Goal: Task Accomplishment & Management: Manage account settings

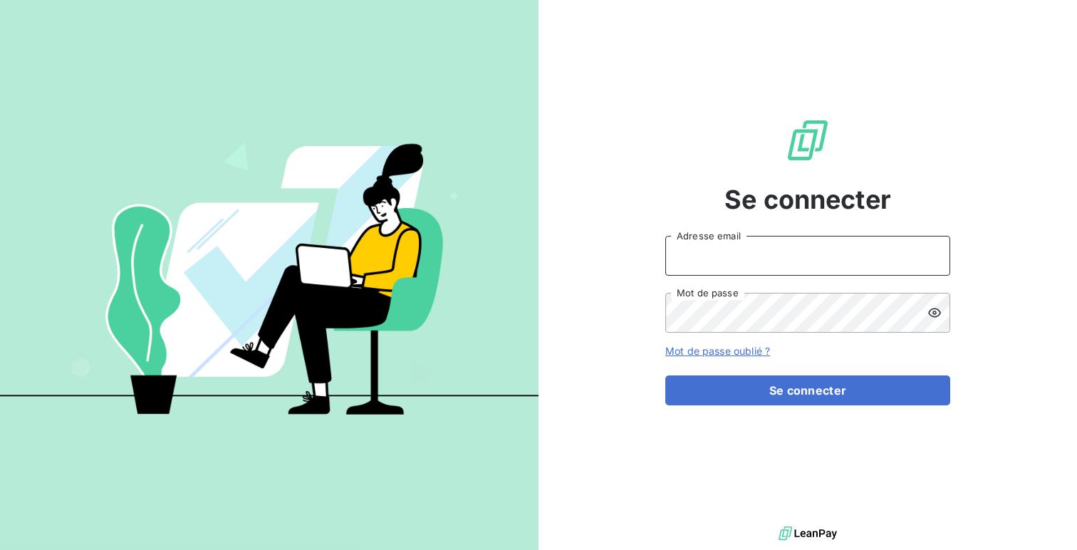
click at [688, 249] on input "Adresse email" at bounding box center [807, 256] width 285 height 40
type input "d"
type input "admin@fbt"
click at [665, 375] on button "Se connecter" at bounding box center [807, 390] width 285 height 30
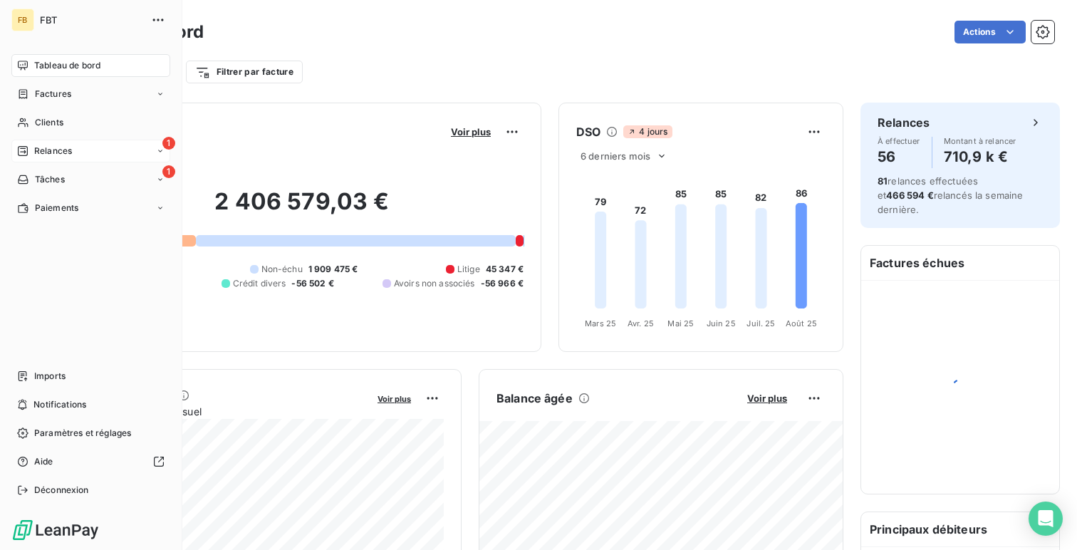
click at [57, 152] on span "Relances" at bounding box center [53, 151] width 38 height 13
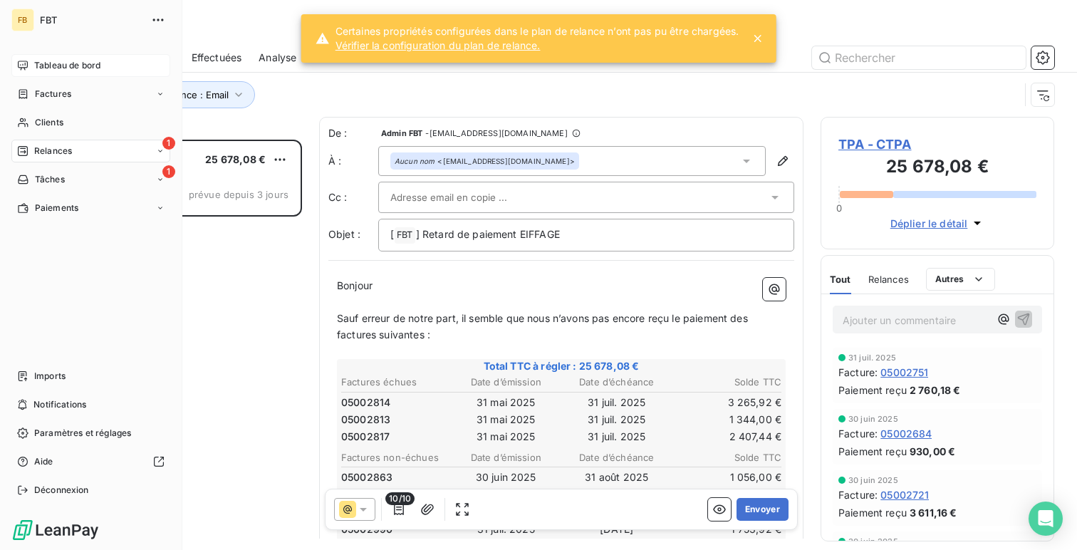
click at [51, 68] on span "Tableau de bord" at bounding box center [67, 65] width 66 height 13
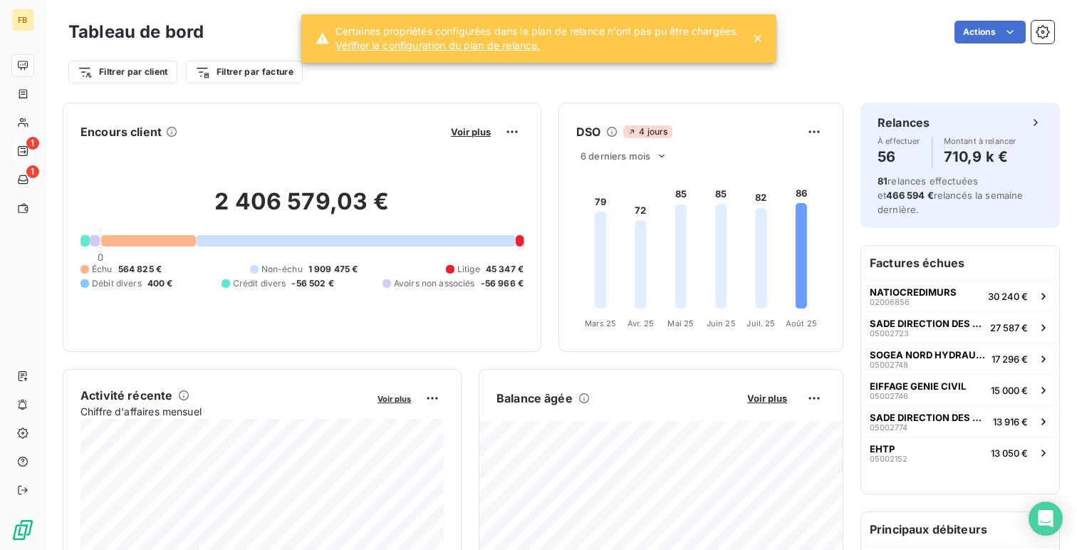
click at [366, 38] on link "Vérifier la configuration du plan de relance." at bounding box center [538, 45] width 404 height 14
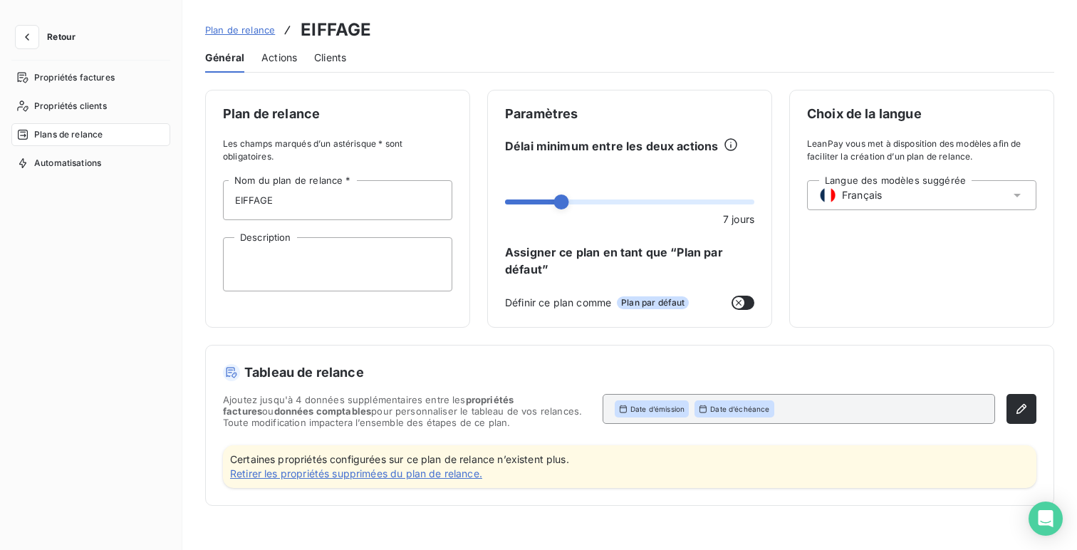
click at [339, 469] on link "Retirer les propriétés supprimées du plan de relance." at bounding box center [399, 474] width 339 height 14
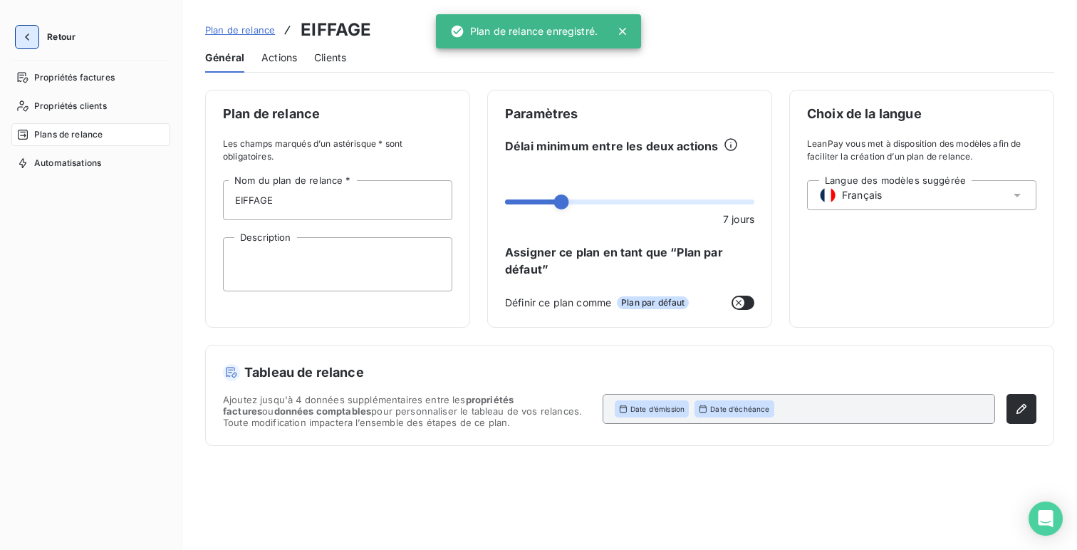
click at [37, 44] on button "button" at bounding box center [27, 37] width 23 height 23
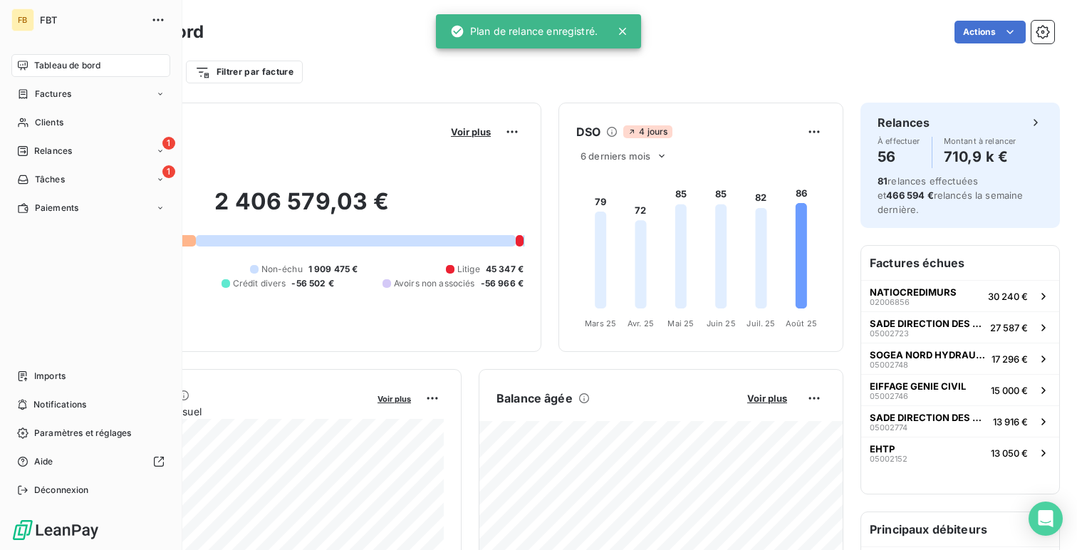
click at [40, 58] on div "Tableau de bord" at bounding box center [90, 65] width 159 height 23
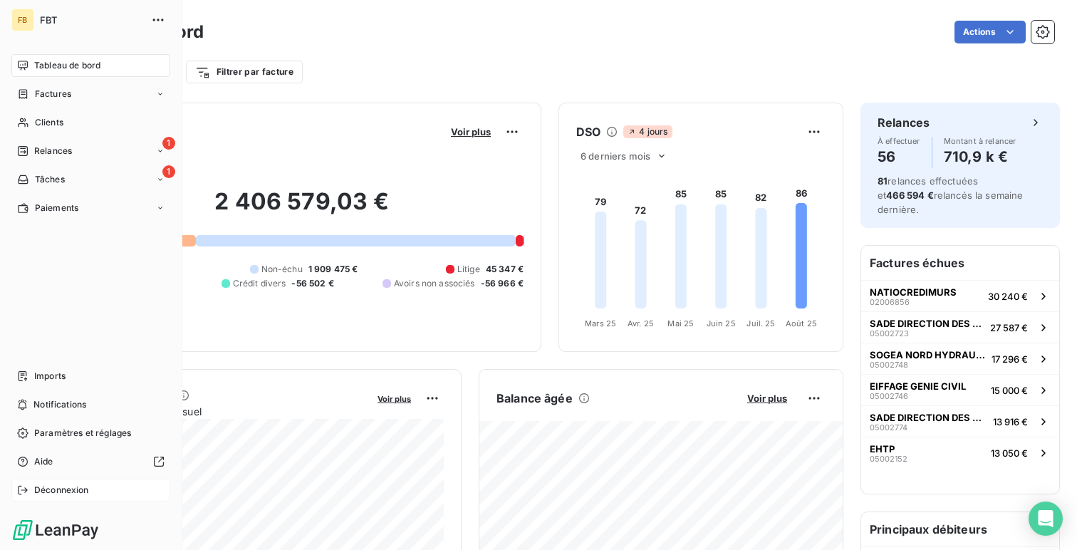
click at [36, 487] on span "Déconnexion" at bounding box center [61, 490] width 55 height 13
